Goal: Information Seeking & Learning: Learn about a topic

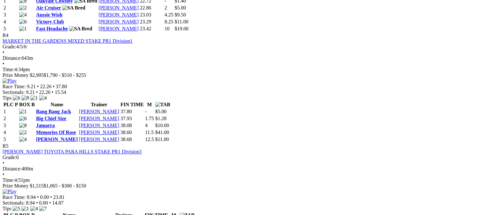
scroll to position [597, 0]
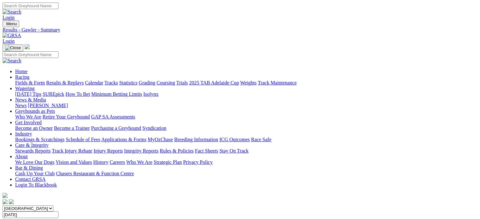
click at [158, 148] on link "Integrity Reports" at bounding box center [141, 150] width 34 height 5
click at [56, 211] on link "Integrity Reports" at bounding box center [38, 213] width 34 height 5
